Goal: Transaction & Acquisition: Purchase product/service

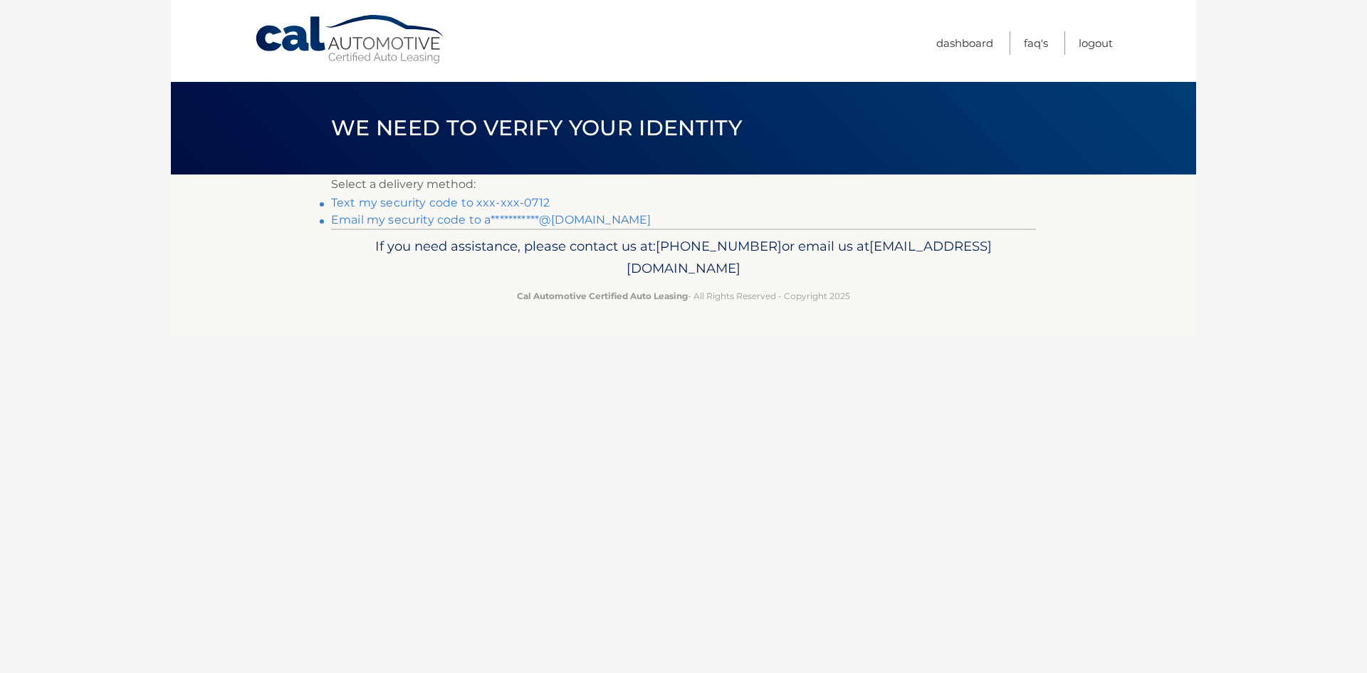
click at [529, 204] on link "Text my security code to xxx-xxx-0712" at bounding box center [440, 203] width 219 height 14
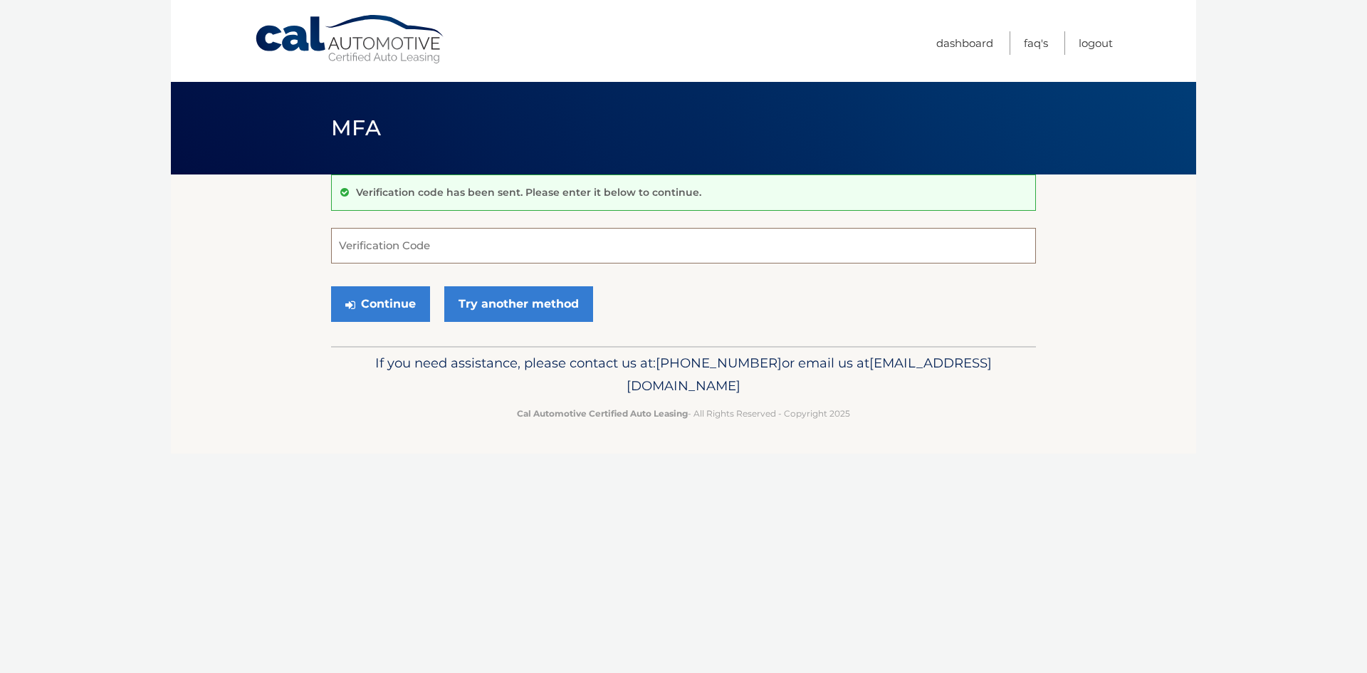
click at [439, 239] on input "Verification Code" at bounding box center [683, 246] width 705 height 36
type input "079459"
click at [395, 298] on button "Continue" at bounding box center [380, 304] width 99 height 36
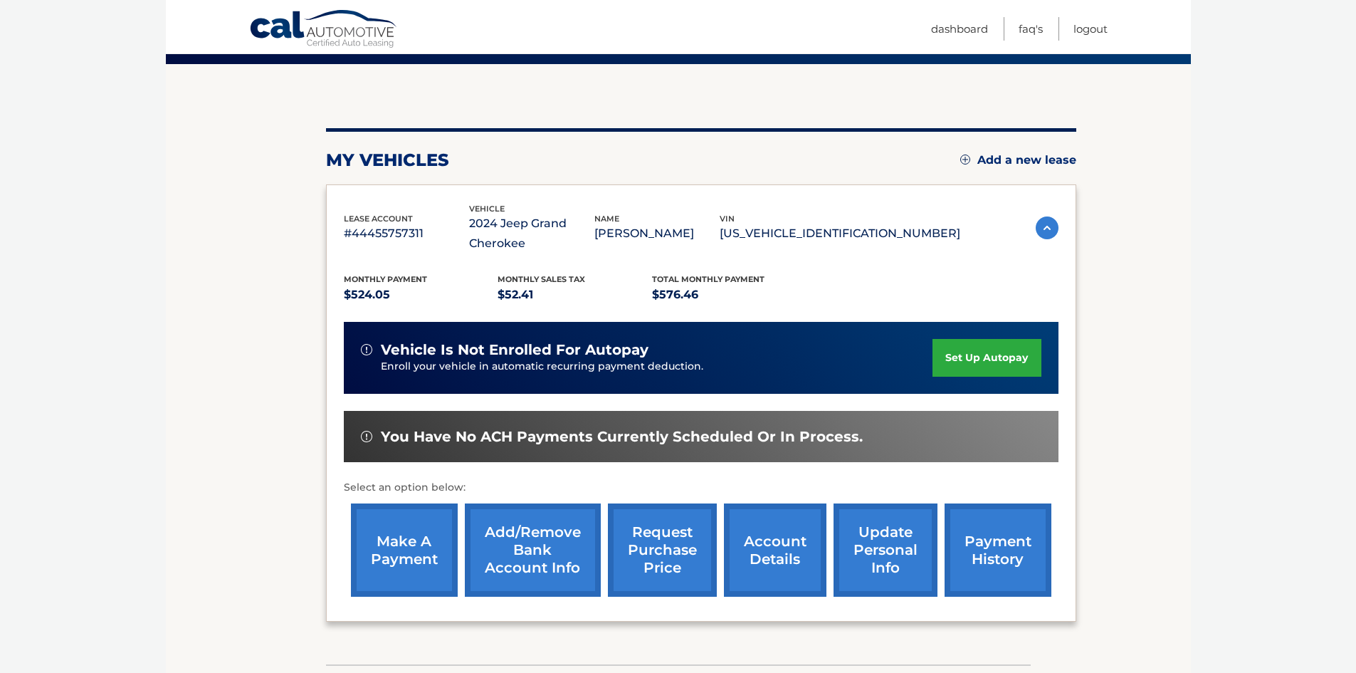
scroll to position [210, 0]
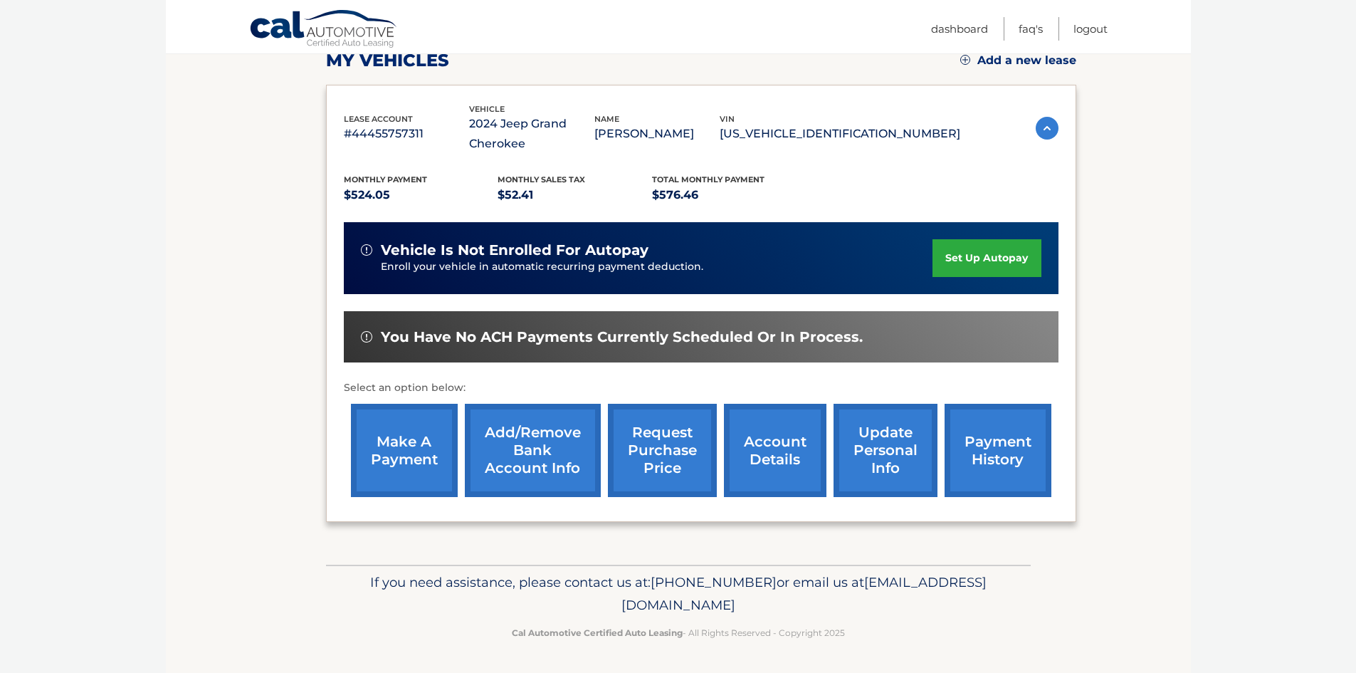
click at [410, 452] on link "make a payment" at bounding box center [404, 450] width 107 height 93
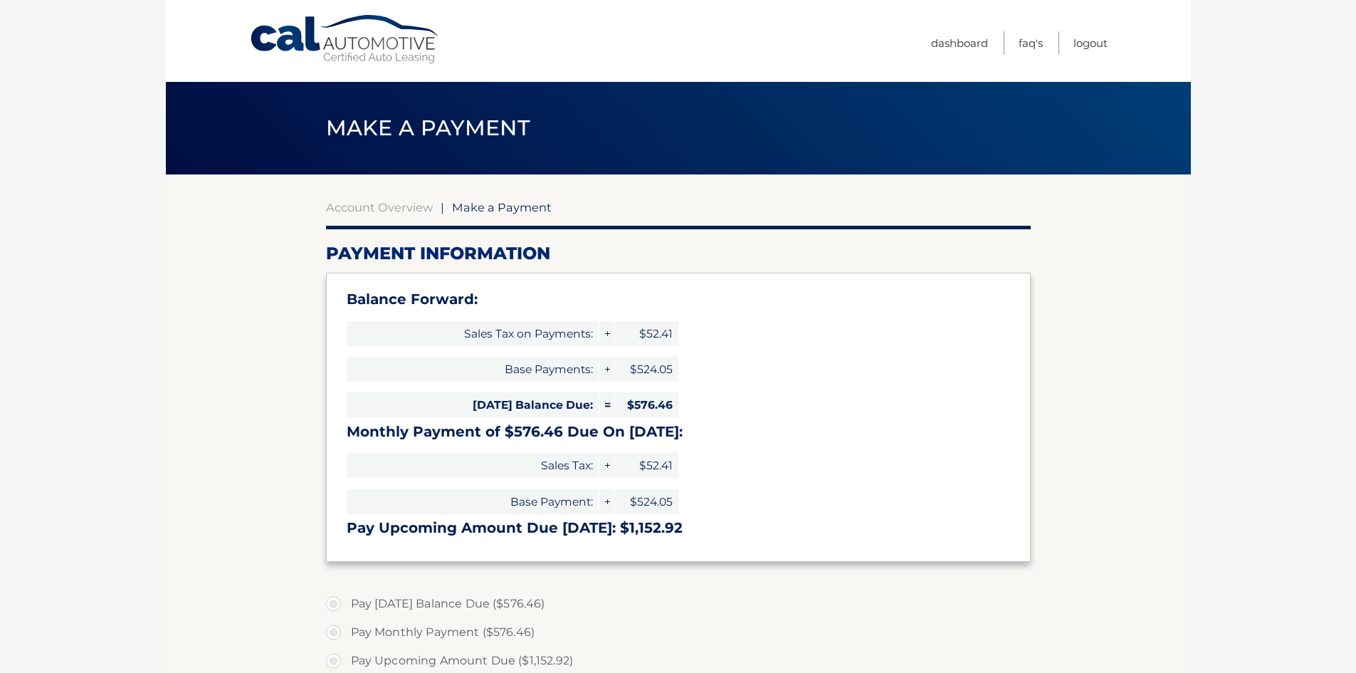
select select "NTY5ZjQ1OTUtYzk0Mi00ZjE3LWFhMTItYjhhNzk0NGU4ZDZh"
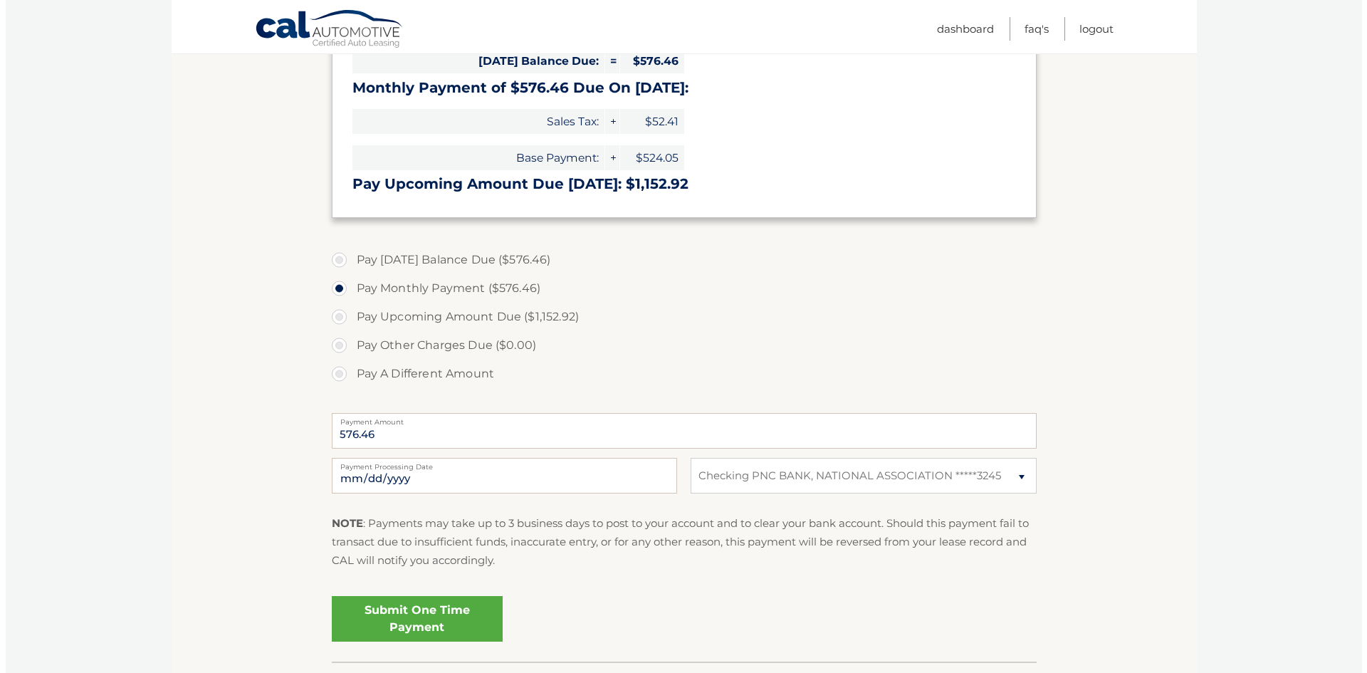
scroll to position [356, 0]
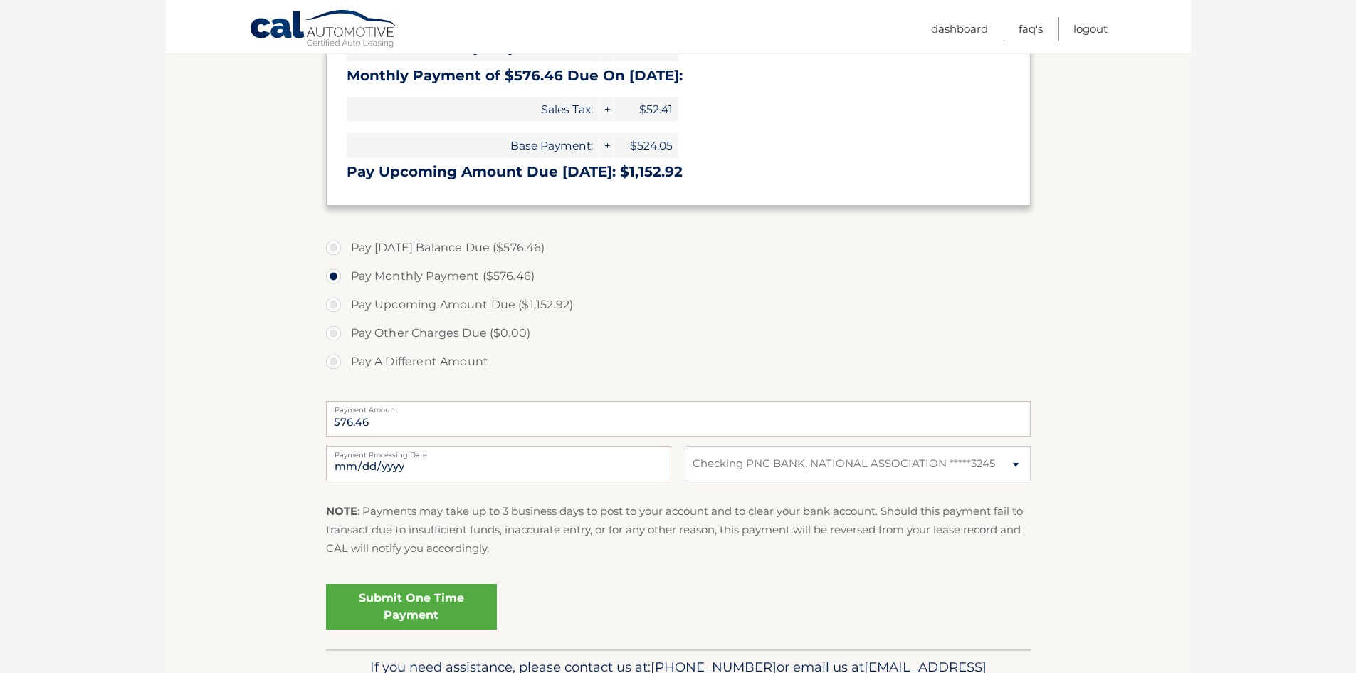
click at [422, 611] on link "Submit One Time Payment" at bounding box center [411, 607] width 171 height 46
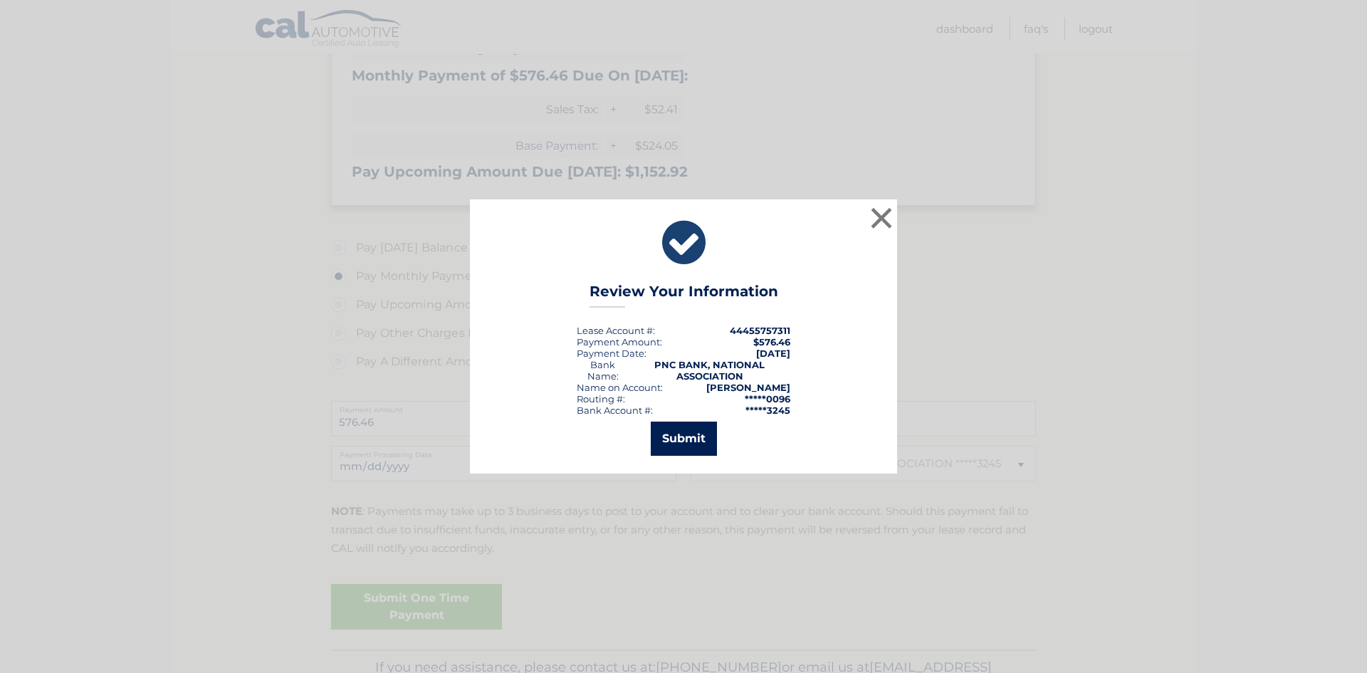
click at [689, 439] on button "Submit" at bounding box center [684, 438] width 66 height 34
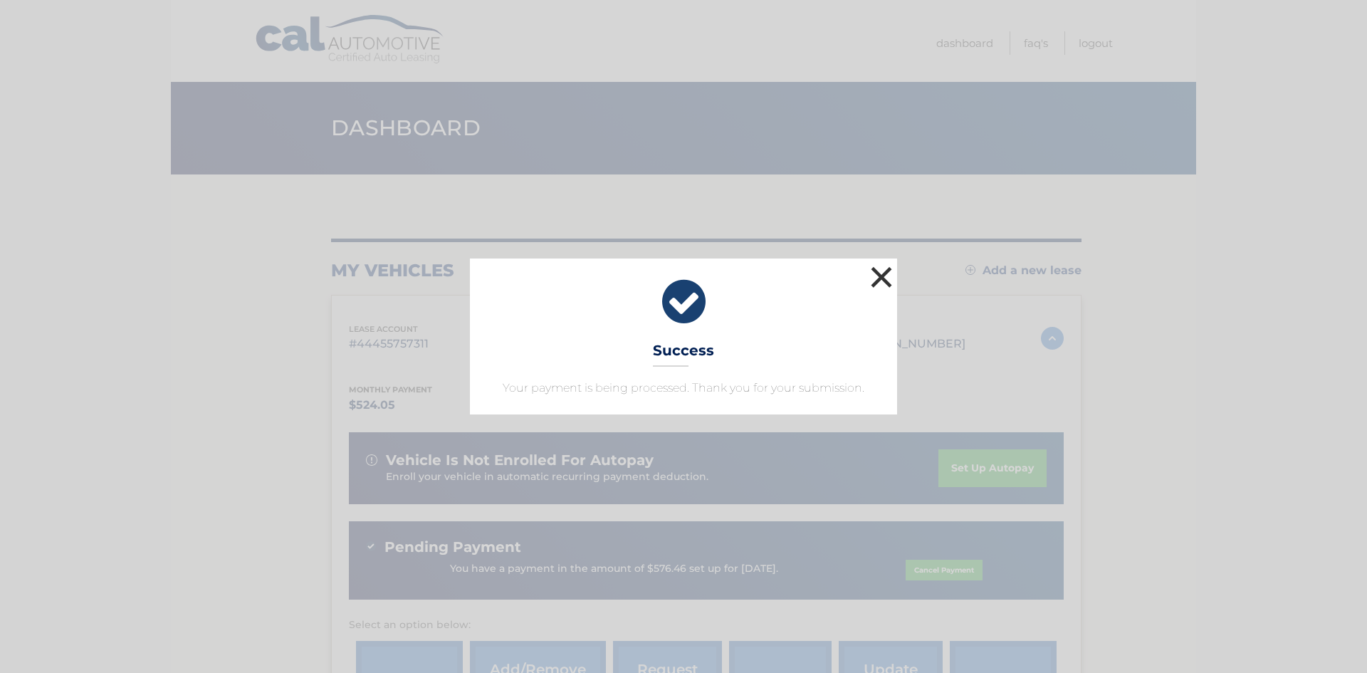
click at [886, 278] on button "×" at bounding box center [881, 277] width 28 height 28
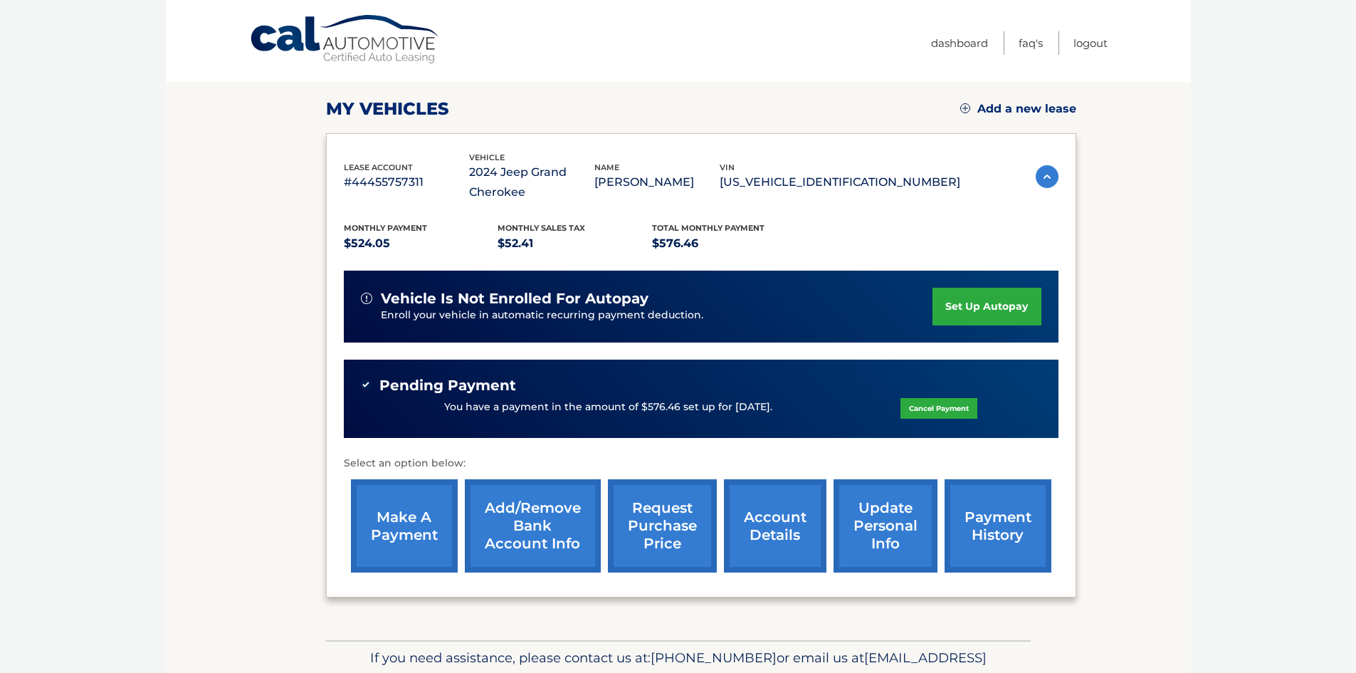
scroll to position [214, 0]
